Goal: Feedback & Contribution: Submit feedback/report problem

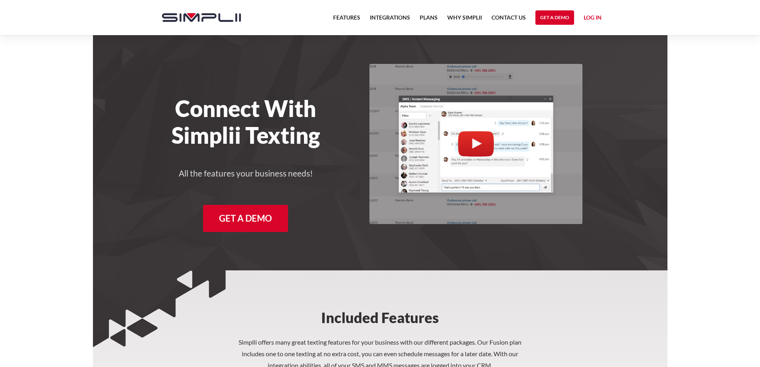
click at [586, 16] on link "Log in" at bounding box center [593, 19] width 18 height 12
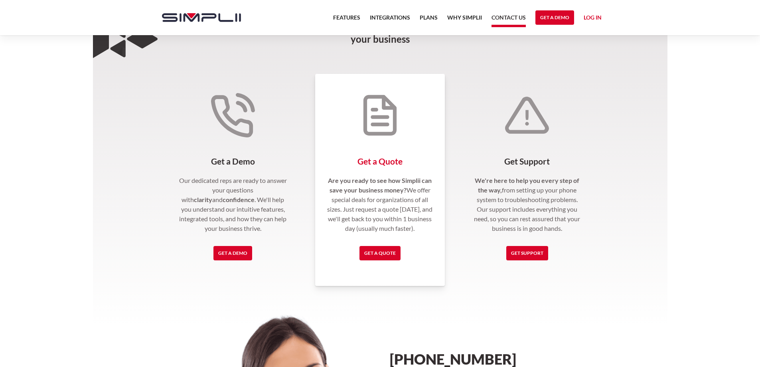
scroll to position [239, 0]
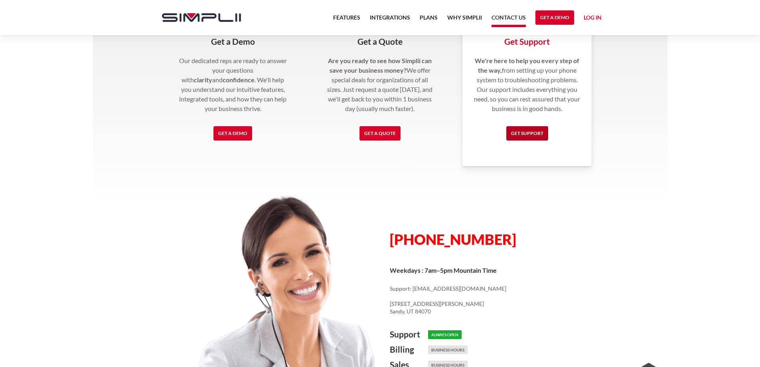
click at [537, 133] on link "Get Support" at bounding box center [527, 133] width 42 height 14
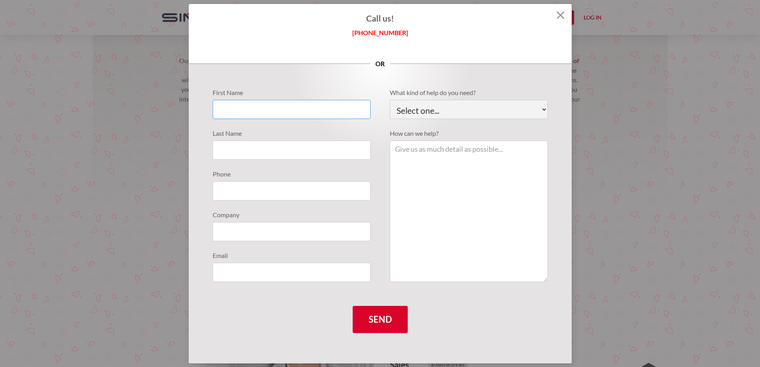
click at [225, 107] on input "Support Requests" at bounding box center [292, 109] width 158 height 19
type input "Nilda"
type input "Benavides"
type input "830-775-2911"
click at [229, 229] on input "Support Requests" at bounding box center [292, 231] width 158 height 19
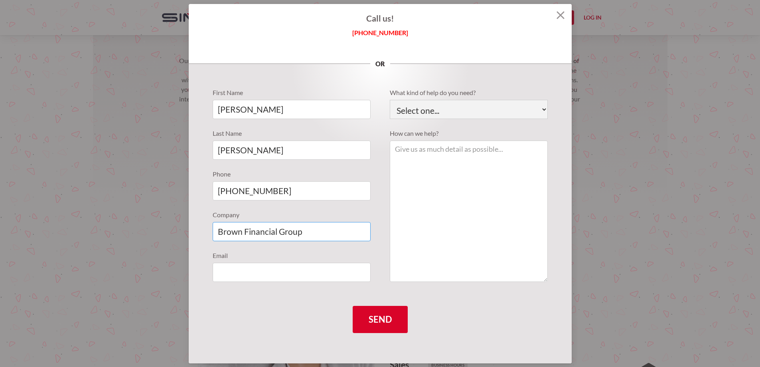
type input "Brown Financial Group"
click at [229, 267] on input "Support Requests" at bounding box center [292, 271] width 158 height 19
type input "office@brownfinancial.com"
click at [541, 107] on select "Select one... Technical Support Fusion App Support Sales Billing" at bounding box center [469, 109] width 158 height 19
select select "Technical Support"
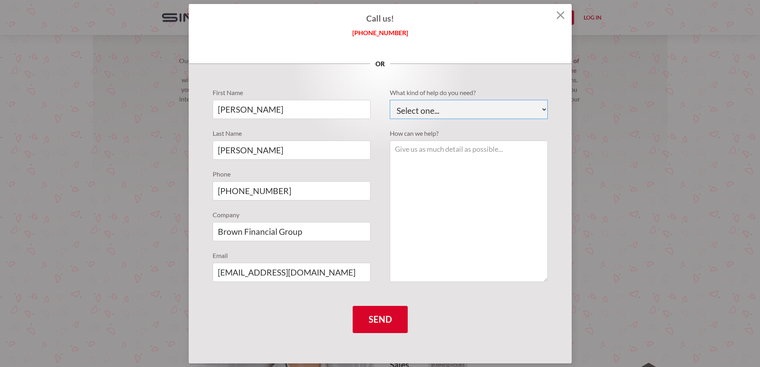
click at [390, 100] on select "Select one... Technical Support Fusion App Support Sales Billing" at bounding box center [469, 109] width 158 height 19
click at [448, 166] on textarea "Support Requests" at bounding box center [469, 210] width 158 height 141
type textarea "texting does not work"
click at [382, 321] on input "Send" at bounding box center [380, 319] width 55 height 27
type input "Please wait..."
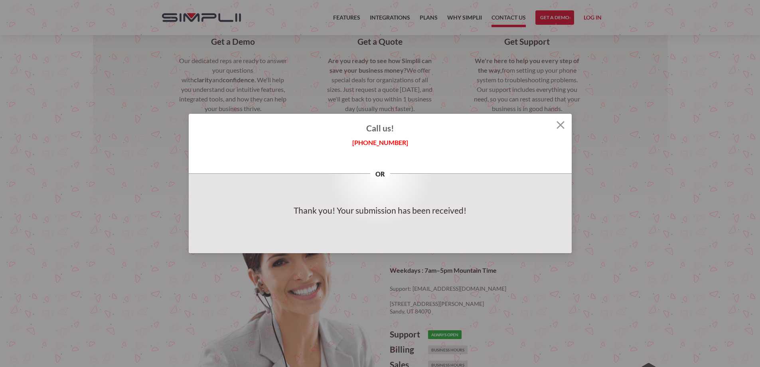
click at [562, 123] on img at bounding box center [560, 125] width 8 height 8
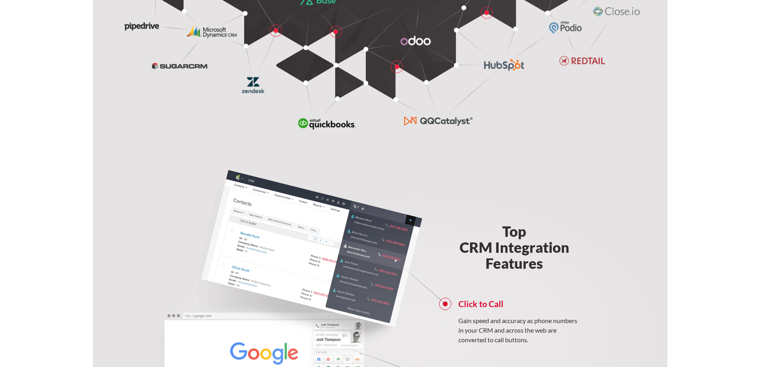
scroll to position [558, 0]
